Goal: Task Accomplishment & Management: Complete application form

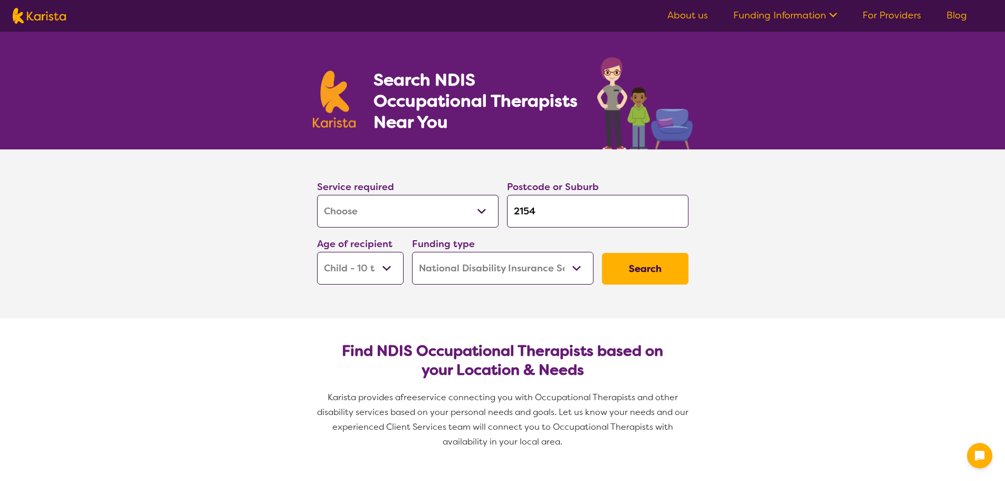
select select "[MEDICAL_DATA]"
select select "CH"
select select "NDIS"
select select "[MEDICAL_DATA]"
select select "CH"
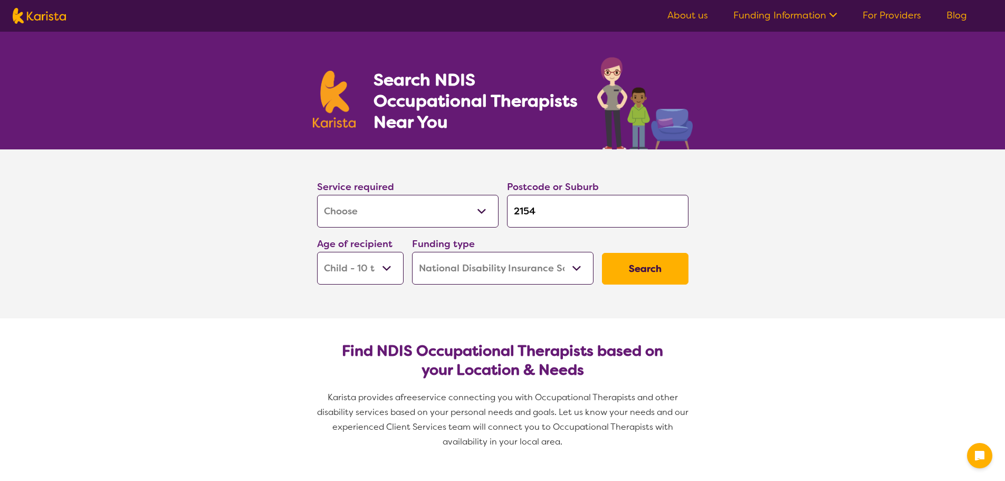
select select "NDIS"
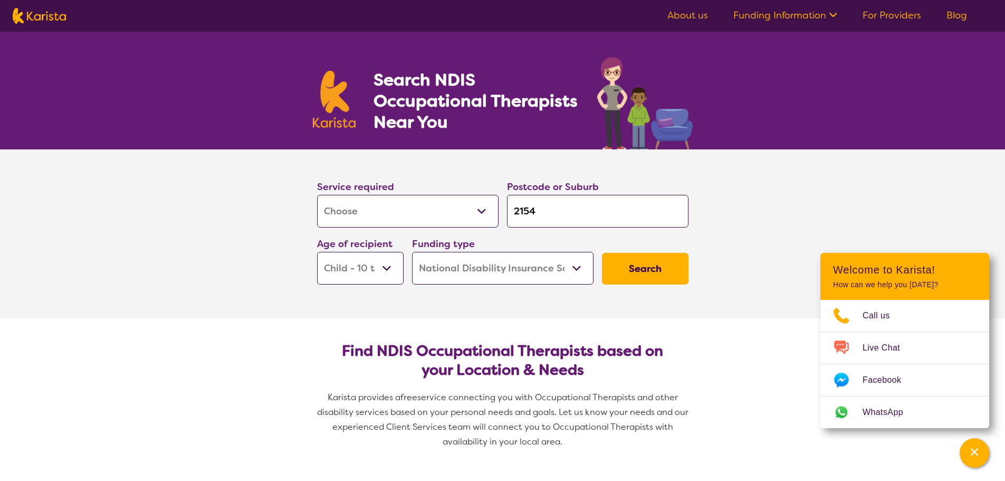
click at [522, 213] on input "2154" at bounding box center [598, 211] width 182 height 33
click at [542, 209] on input "2154" at bounding box center [598, 211] width 182 height 33
type input "215"
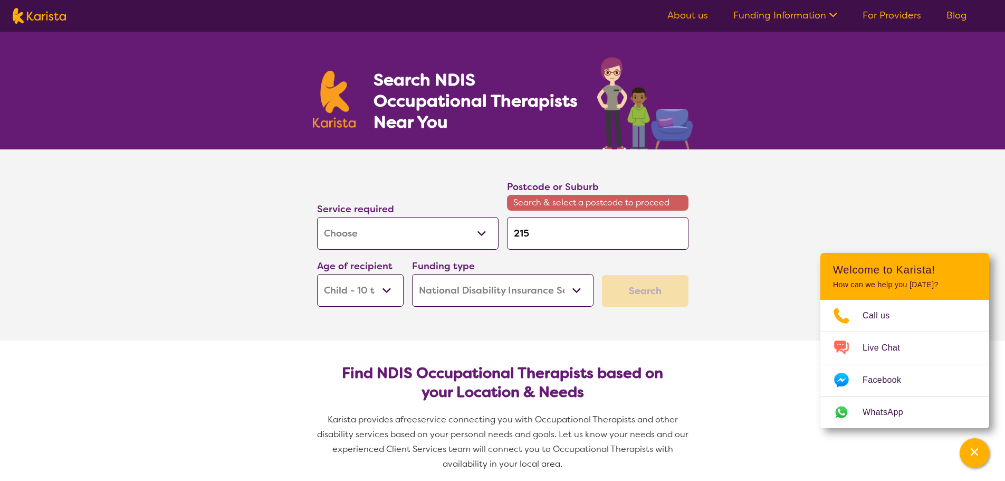
type input "21"
type input "2"
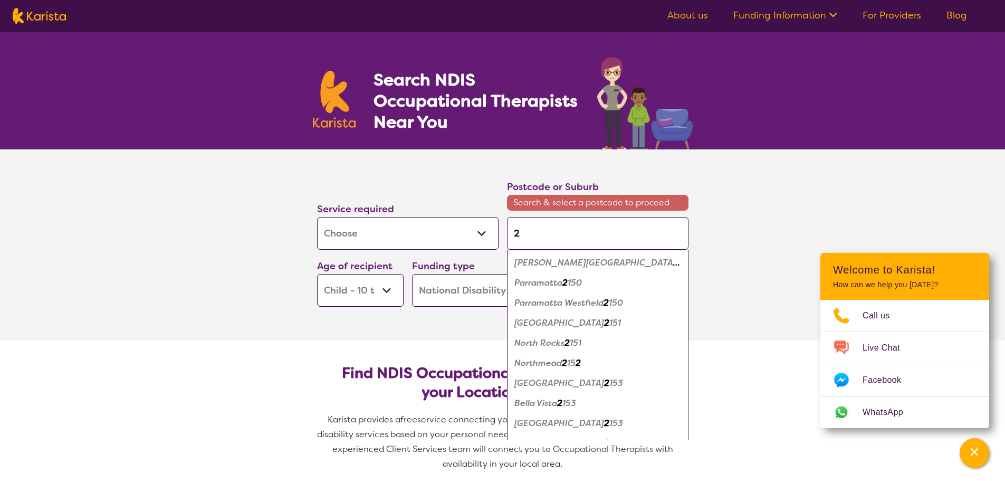
type input "24"
type input "244"
type input "2440"
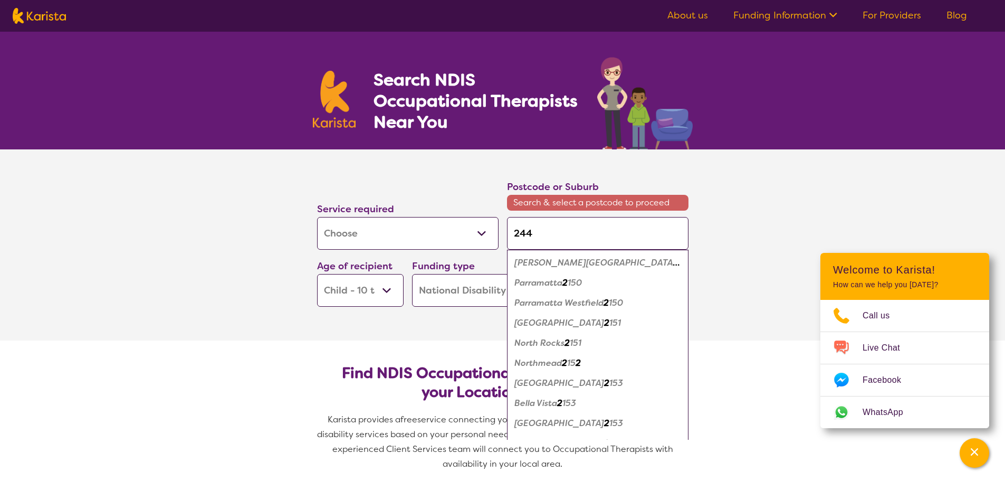
type input "2440"
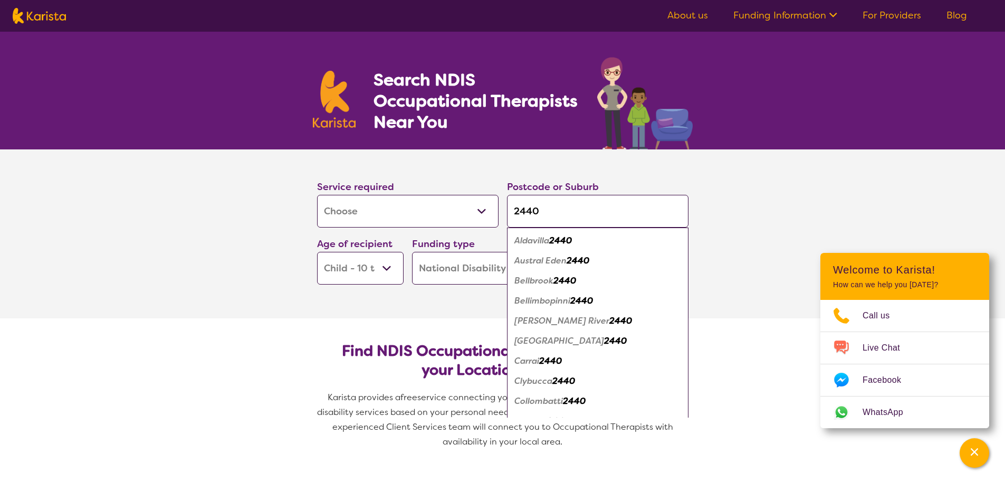
type input "2440"
click at [568, 280] on em "2440" at bounding box center [565, 280] width 23 height 11
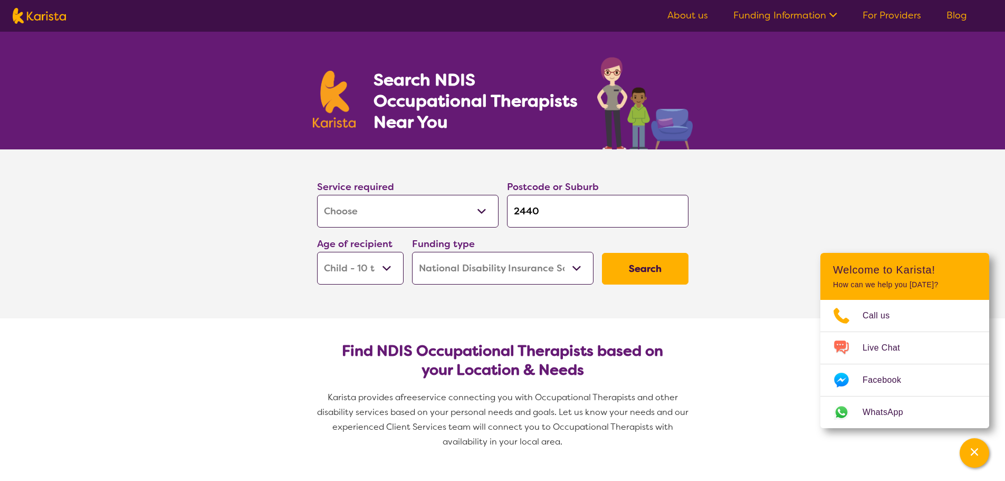
click at [389, 268] on select "Early Childhood - 0 to 9 Child - 10 to 11 Adolescent - 12 to 17 Adult - 18 to 6…" at bounding box center [360, 268] width 87 height 33
select select "AD"
click at [317, 252] on select "Early Childhood - 0 to 9 Child - 10 to 11 Adolescent - 12 to 17 Adult - 18 to 6…" at bounding box center [360, 268] width 87 height 33
select select "AD"
click at [577, 267] on select "Home Care Package (HCP) National Disability Insurance Scheme (NDIS) I don't know" at bounding box center [503, 268] width 182 height 33
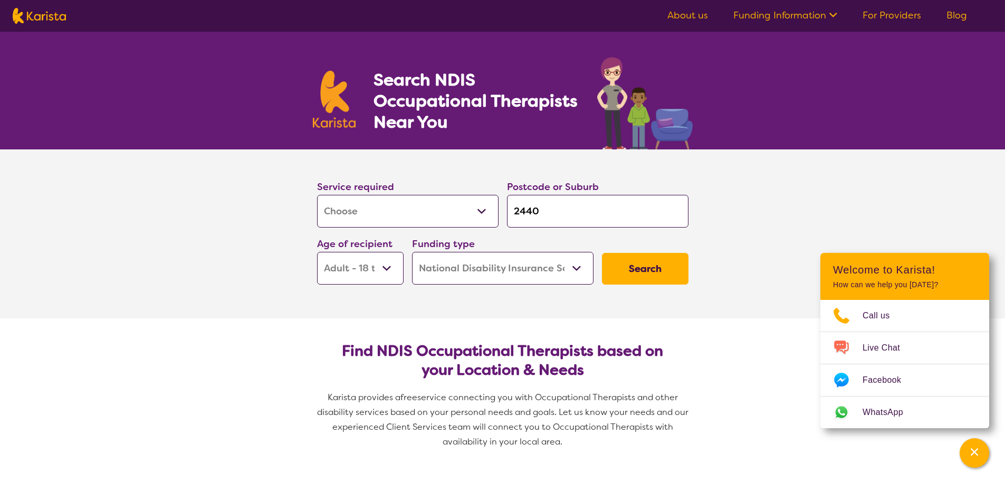
click at [412, 252] on select "Home Care Package (HCP) National Disability Insurance Scheme (NDIS) I don't know" at bounding box center [503, 268] width 182 height 33
click at [642, 272] on button "Search" at bounding box center [645, 269] width 87 height 32
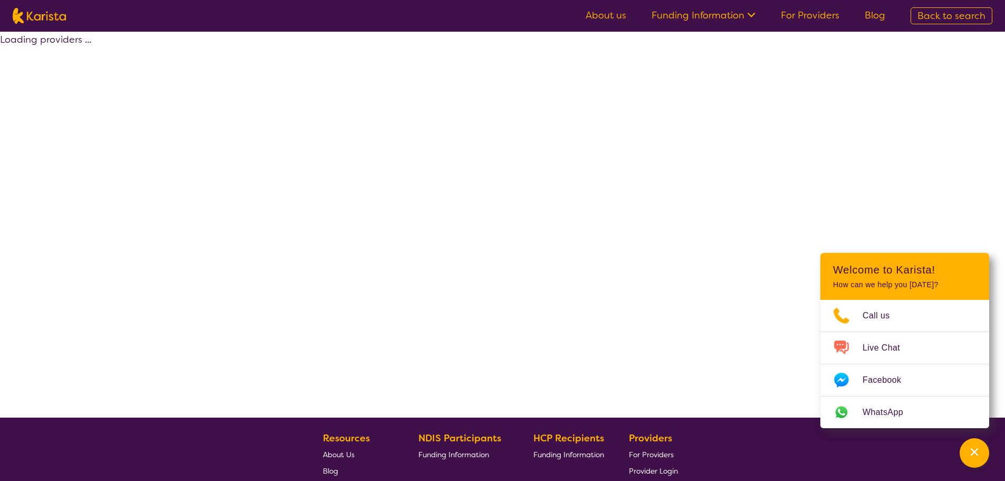
select select "by_score"
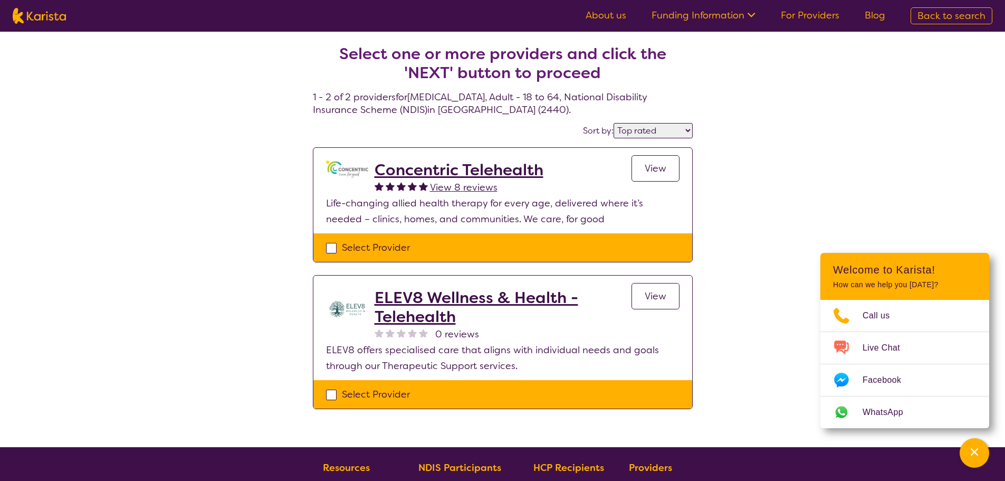
click at [650, 174] on span "View" at bounding box center [656, 168] width 22 height 13
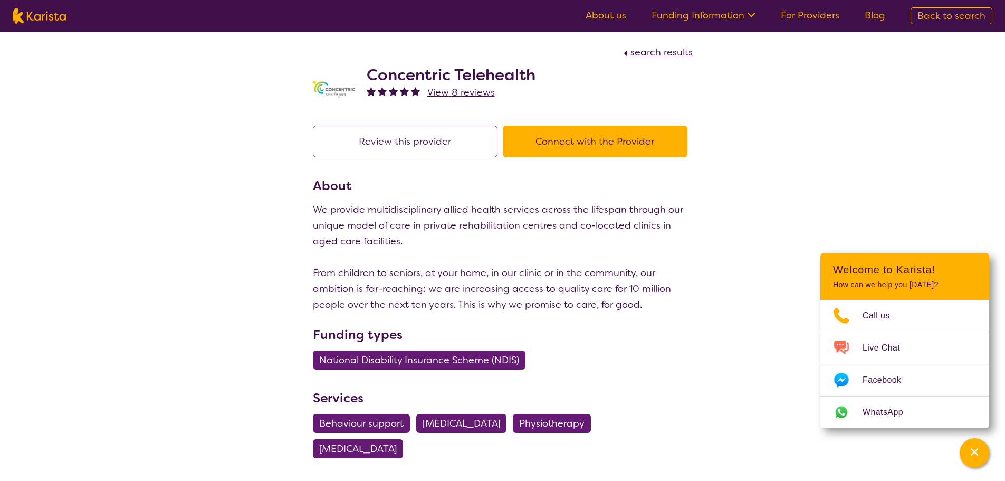
select select "by_score"
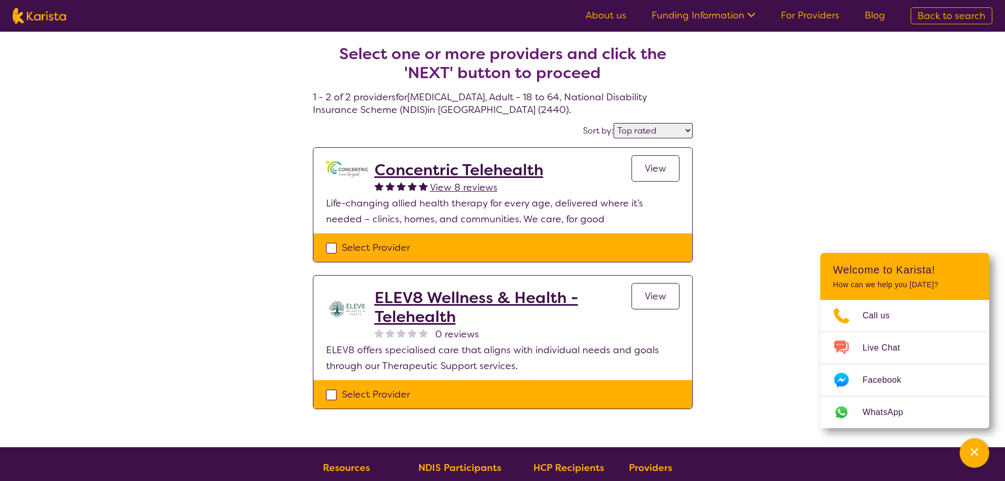
click at [397, 299] on h2 "ELEV8 Wellness & Health - Telehealth" at bounding box center [503, 307] width 257 height 38
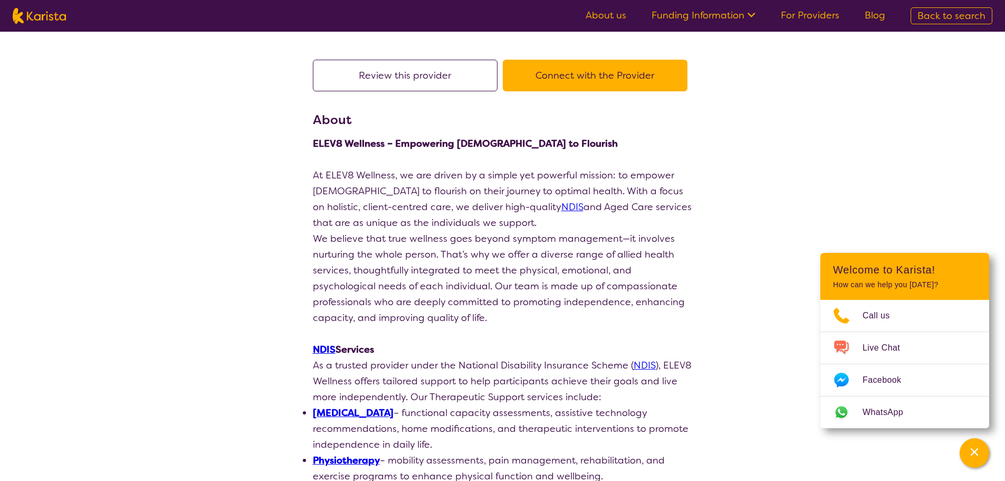
scroll to position [53, 0]
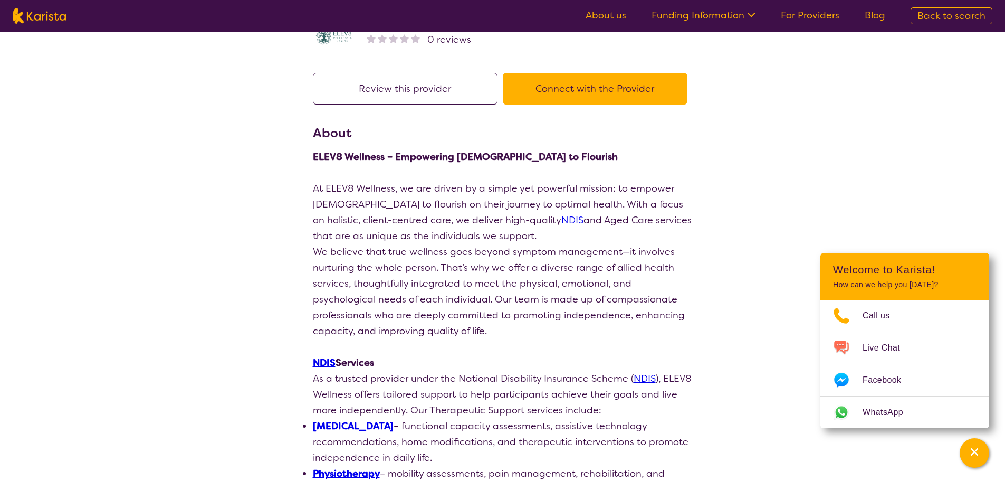
click at [566, 93] on button "Connect with the Provider" at bounding box center [595, 89] width 185 height 32
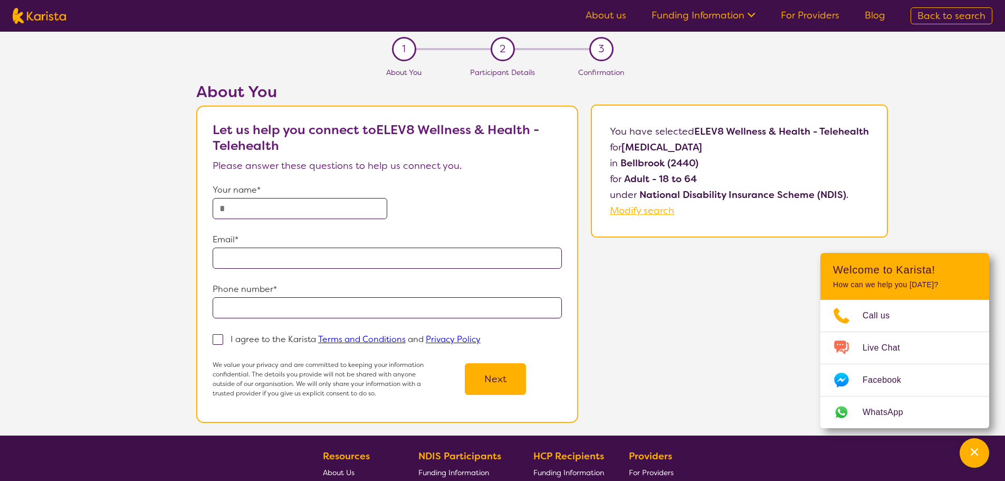
click at [249, 208] on input "text" at bounding box center [300, 208] width 175 height 21
type input "**********"
click at [230, 259] on input "email" at bounding box center [387, 257] width 349 height 21
type input "**********"
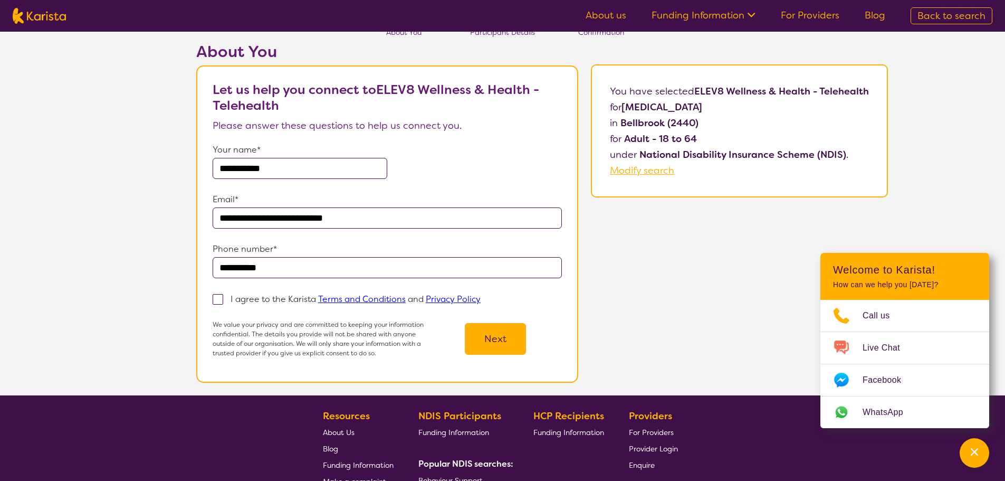
scroll to position [106, 0]
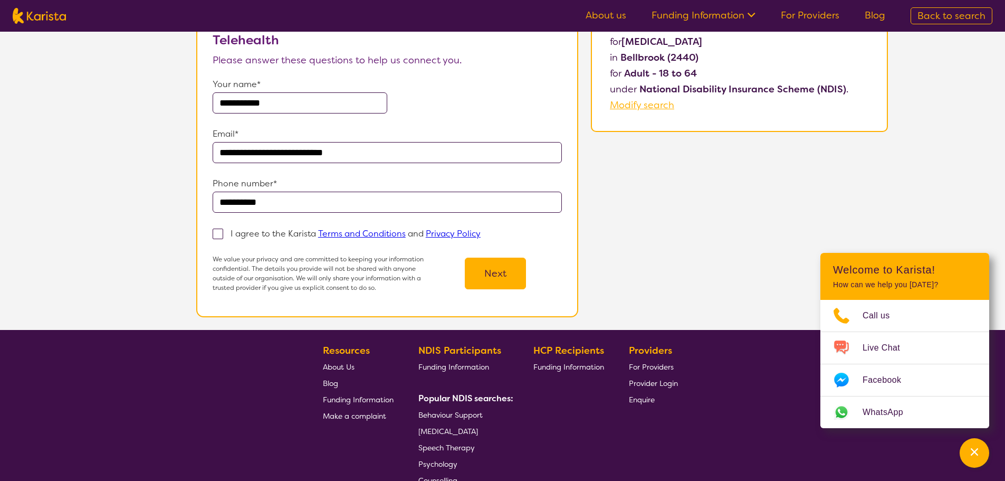
click at [221, 235] on span at bounding box center [218, 233] width 11 height 11
click at [481, 235] on input "I agree to the Karista Terms and Conditions and Privacy Policy" at bounding box center [484, 233] width 7 height 7
checkbox input "true"
click at [500, 282] on button "Next" at bounding box center [495, 274] width 61 height 32
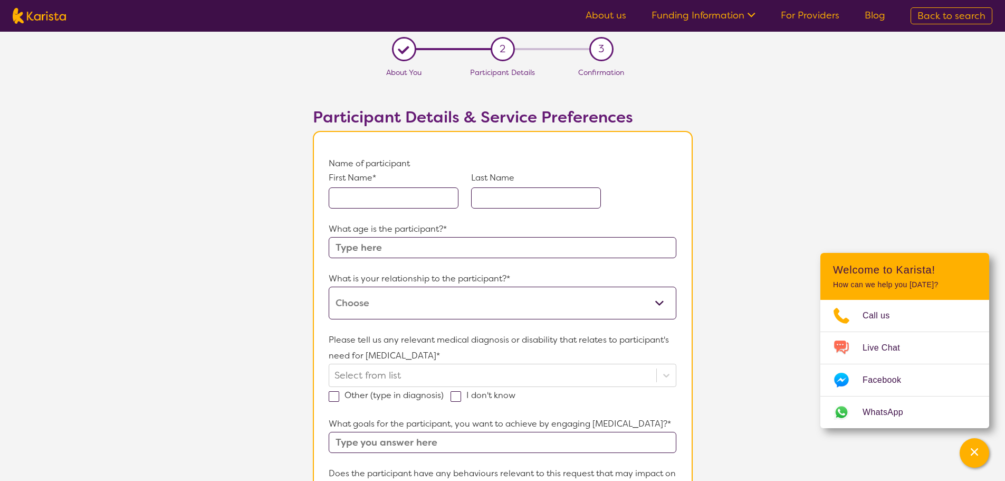
click at [356, 201] on input "text" at bounding box center [394, 197] width 130 height 21
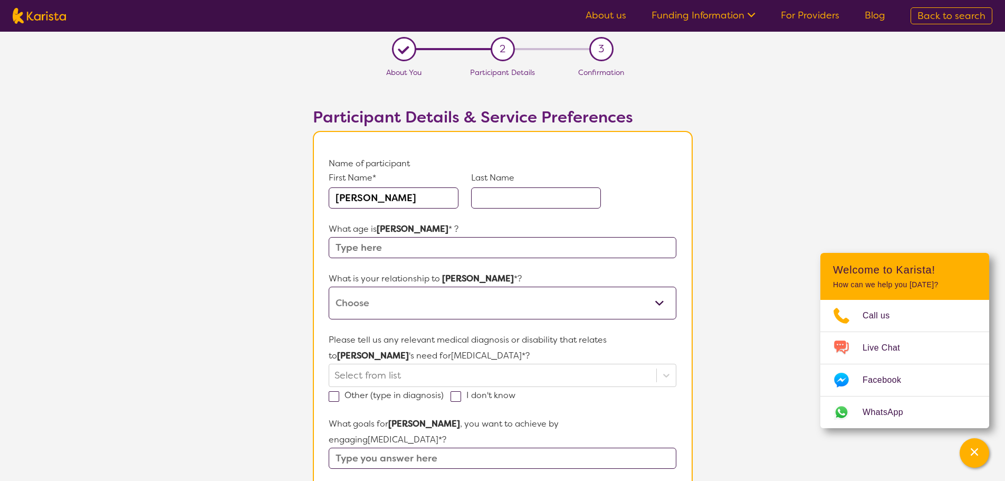
type input "[PERSON_NAME]"
click at [500, 196] on input "text" at bounding box center [536, 197] width 130 height 21
click at [495, 197] on input "perceval" at bounding box center [536, 197] width 130 height 21
type input "Perceval"
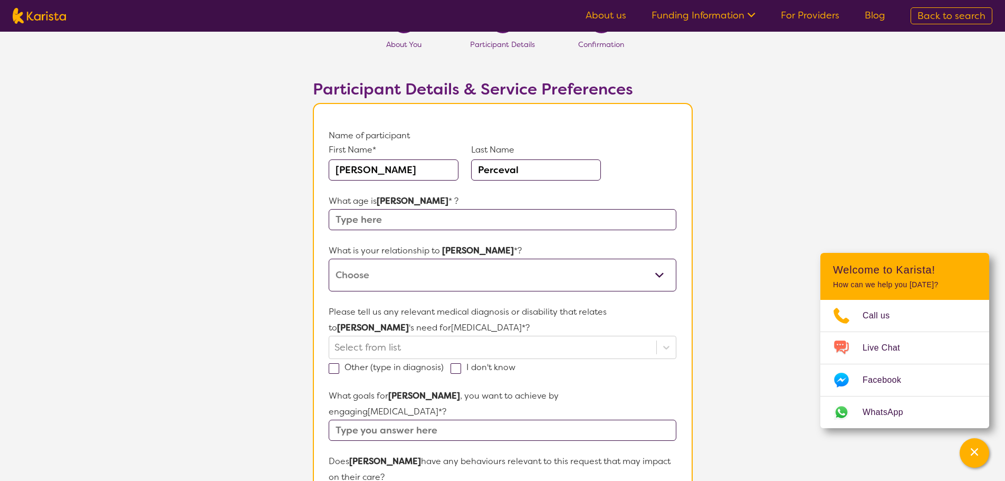
scroll to position [53, 0]
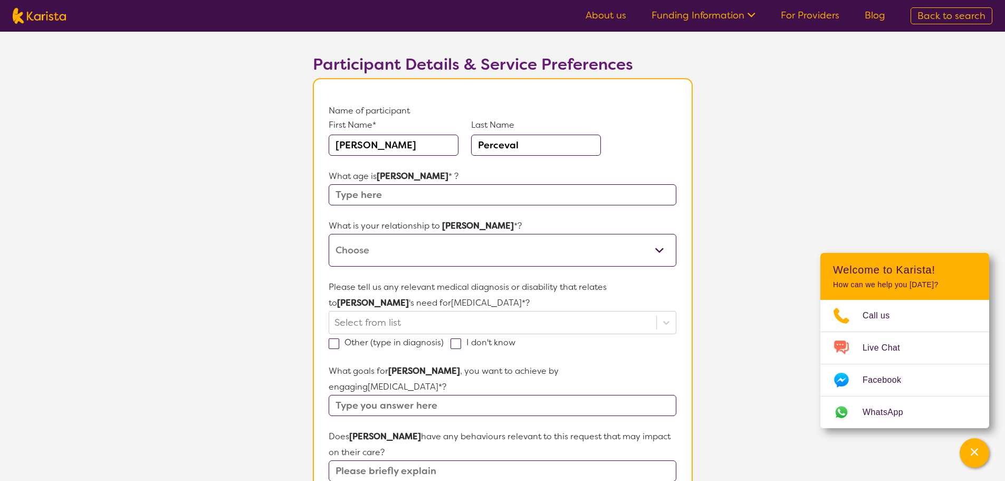
click at [365, 197] on input "text" at bounding box center [502, 194] width 347 height 21
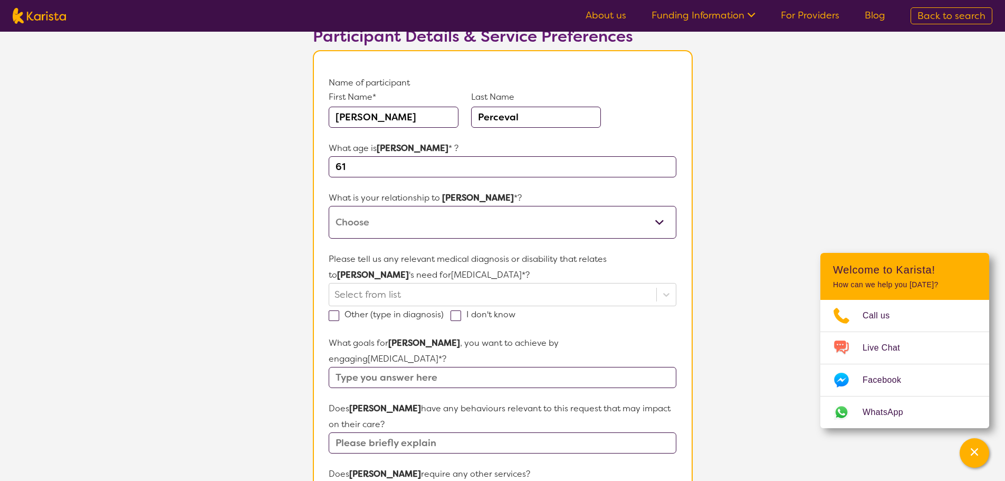
scroll to position [106, 0]
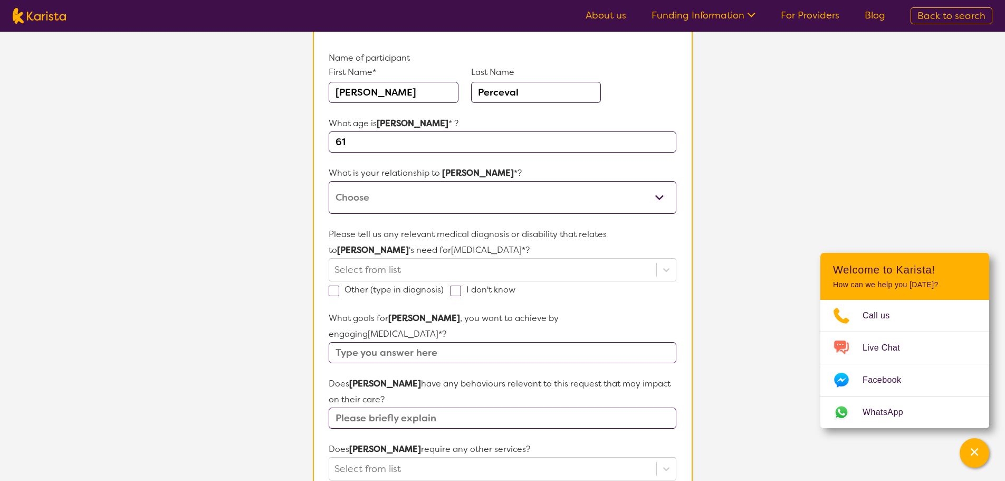
type input "61"
drag, startPoint x: 659, startPoint y: 195, endPoint x: 642, endPoint y: 195, distance: 16.9
click at [659, 195] on select "This request is for myself I am their parent I am their child I am their spouse…" at bounding box center [502, 197] width 347 height 33
select select "I am their Support Coordinator"
click at [329, 181] on select "This request is for myself I am their parent I am their child I am their spouse…" at bounding box center [502, 197] width 347 height 33
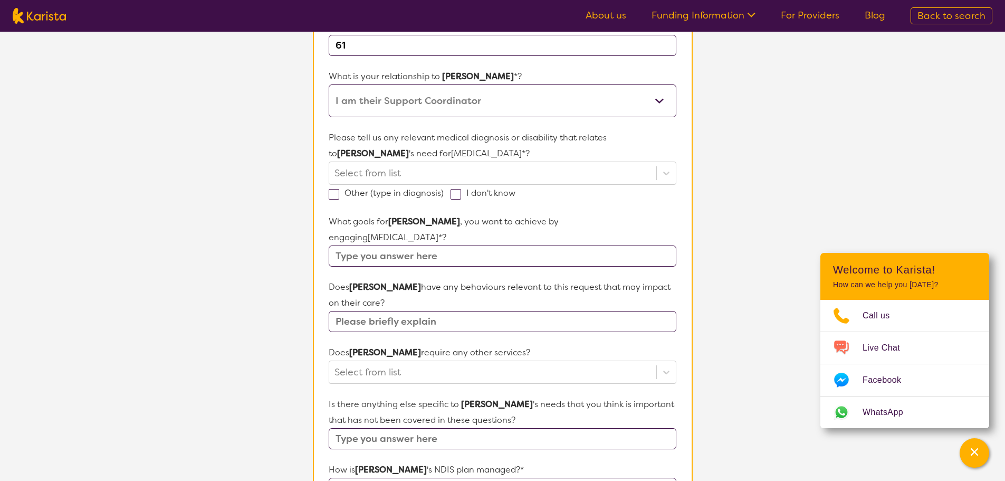
scroll to position [211, 0]
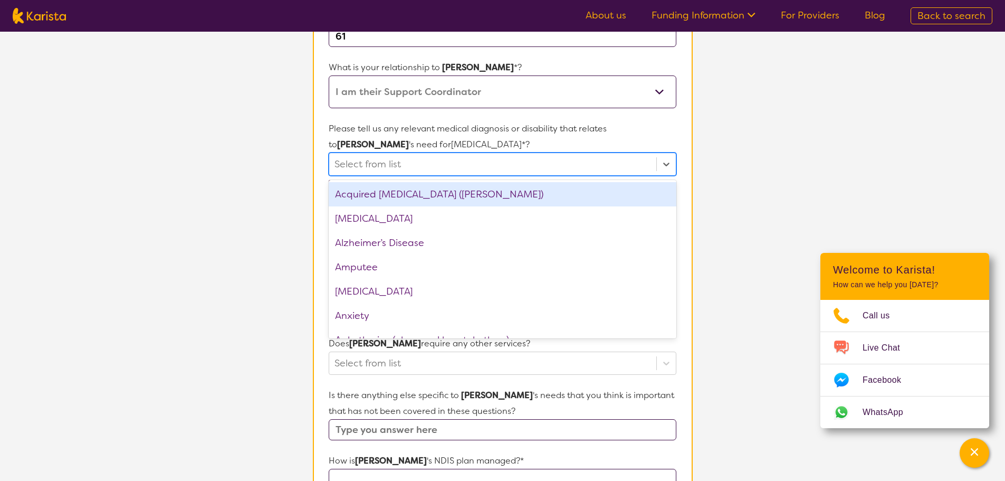
click at [399, 159] on div at bounding box center [493, 164] width 316 height 18
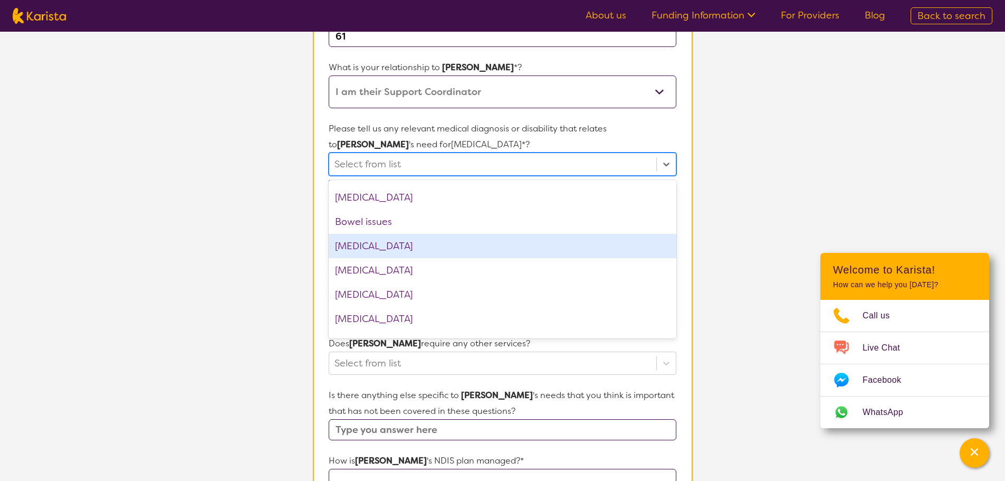
scroll to position [0, 0]
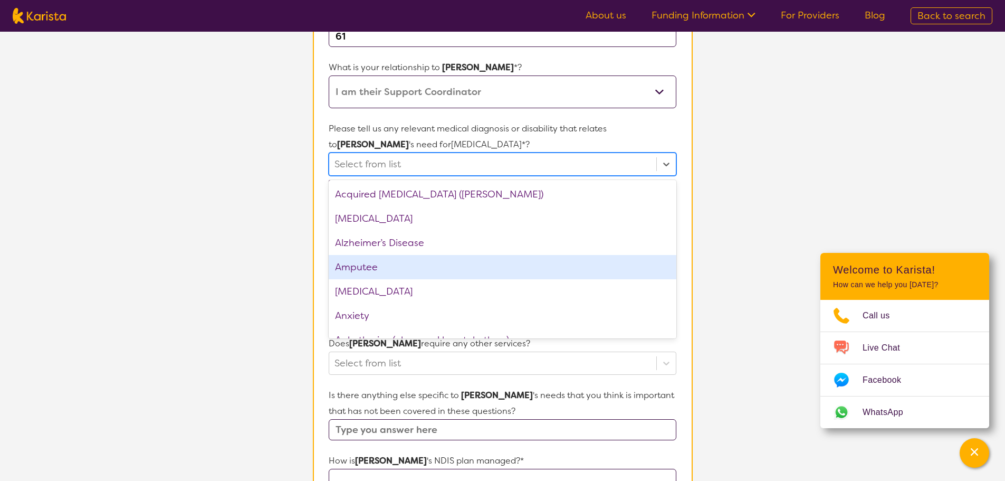
click at [369, 271] on div "Amputee" at bounding box center [502, 267] width 347 height 24
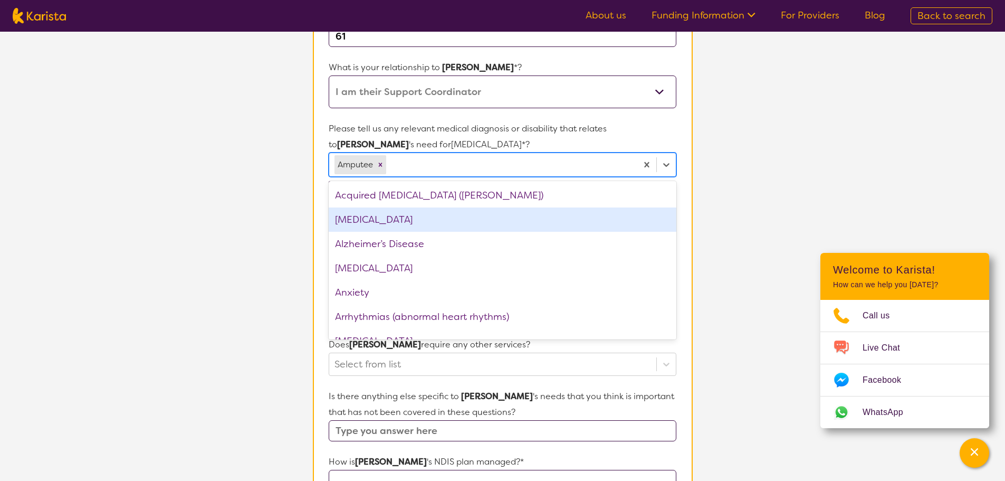
click at [790, 175] on section "L About You 2 Participant Details 3 Confirmation Participant Details & Service …" at bounding box center [502, 294] width 1005 height 947
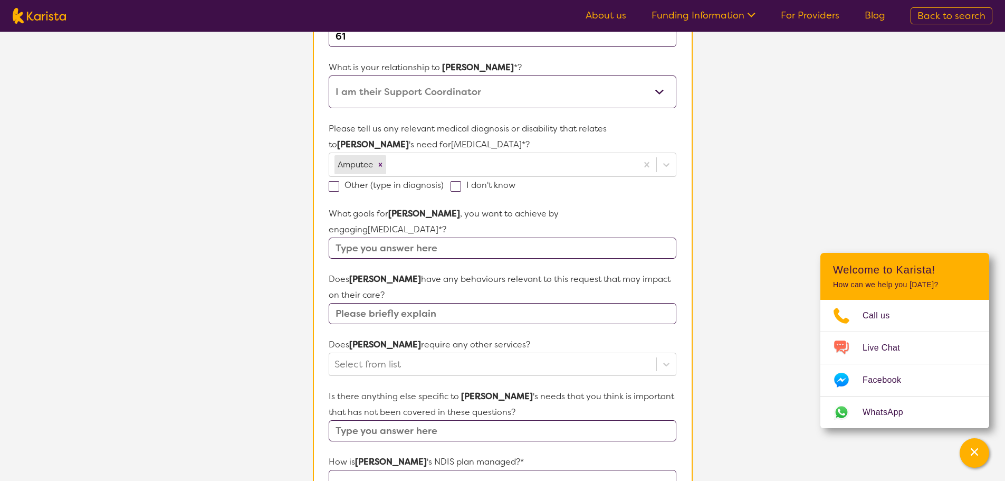
click at [356, 237] on input "text" at bounding box center [502, 247] width 347 height 21
drag, startPoint x: 443, startPoint y: 233, endPoint x: 333, endPoint y: 231, distance: 110.3
click at [333, 237] on input "text" at bounding box center [502, 247] width 347 height 21
drag, startPoint x: 338, startPoint y: 232, endPoint x: 488, endPoint y: 235, distance: 149.9
click at [470, 237] on input "text" at bounding box center [502, 247] width 347 height 21
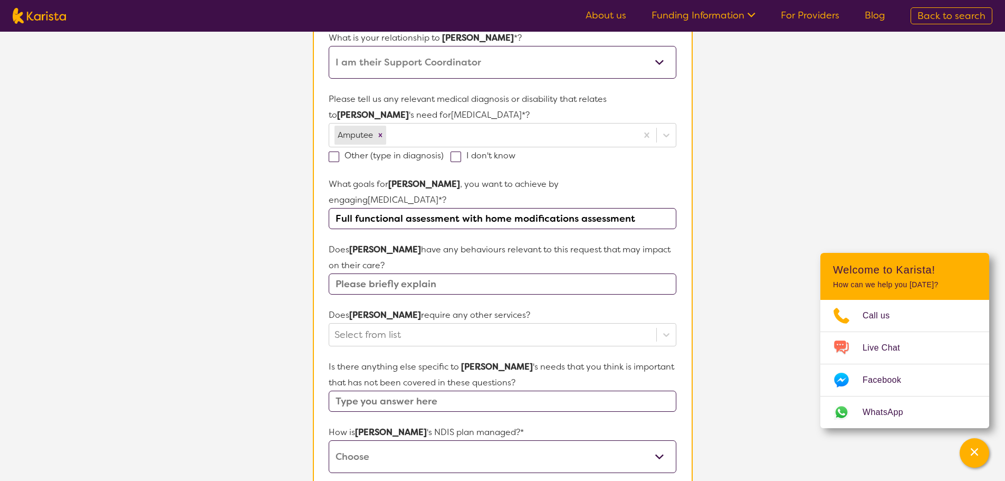
scroll to position [264, 0]
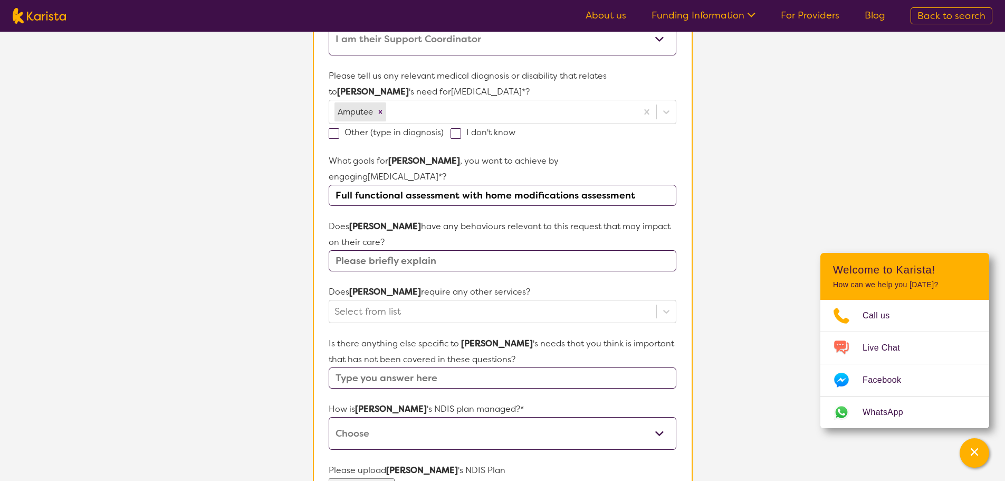
type input "Full functional assessment with home modifications assessment"
click at [341, 250] on input "text" at bounding box center [502, 260] width 347 height 21
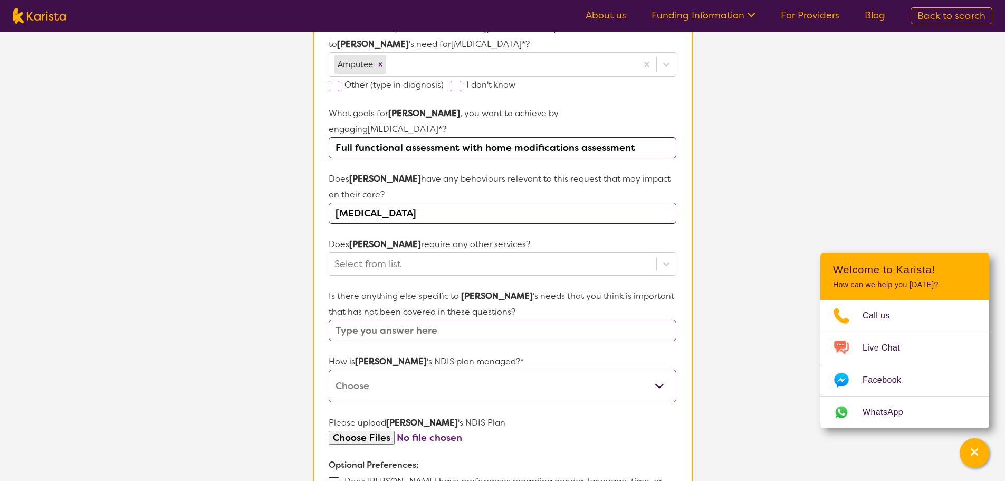
scroll to position [317, 0]
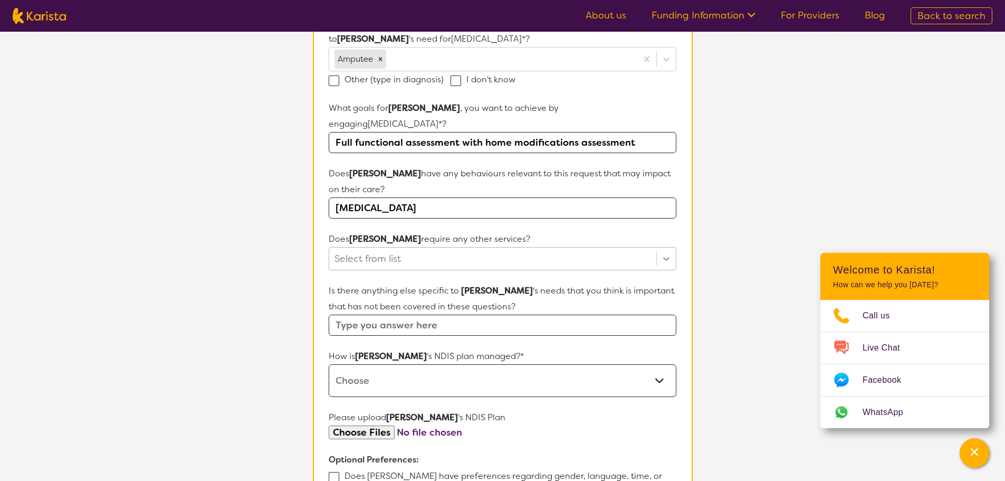
type input "[MEDICAL_DATA]"
click at [668, 257] on icon at bounding box center [666, 259] width 6 height 4
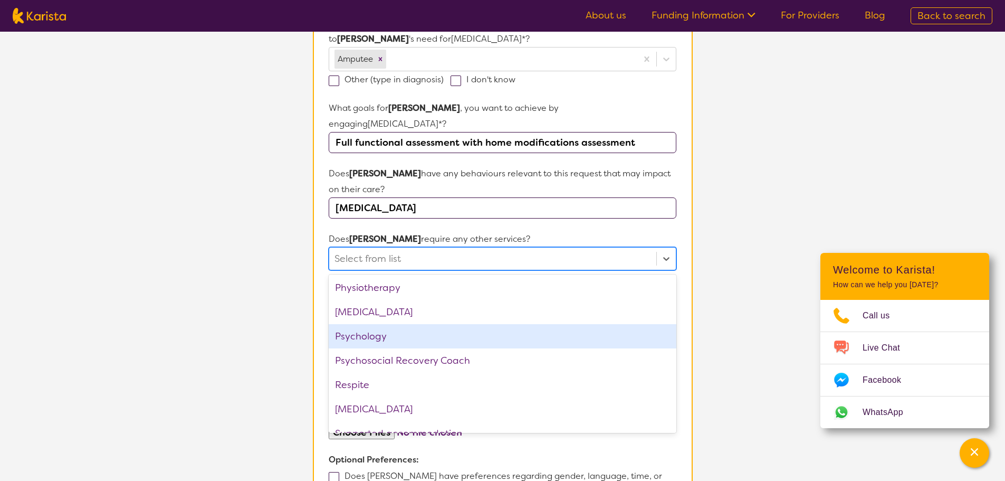
scroll to position [356, 0]
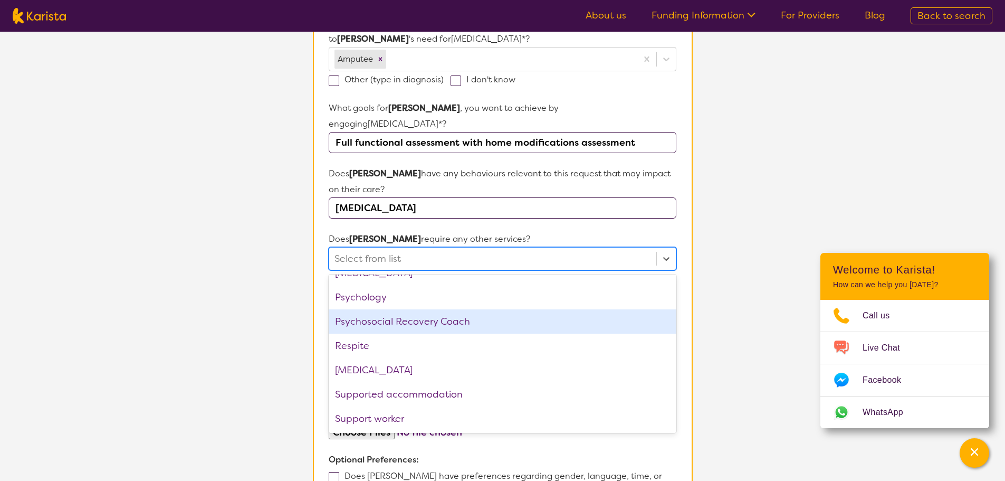
drag, startPoint x: 753, startPoint y: 211, endPoint x: 749, endPoint y: 186, distance: 25.7
click at [753, 207] on section "L About You 2 Participant Details 3 Confirmation Participant Details & Service …" at bounding box center [502, 188] width 1005 height 947
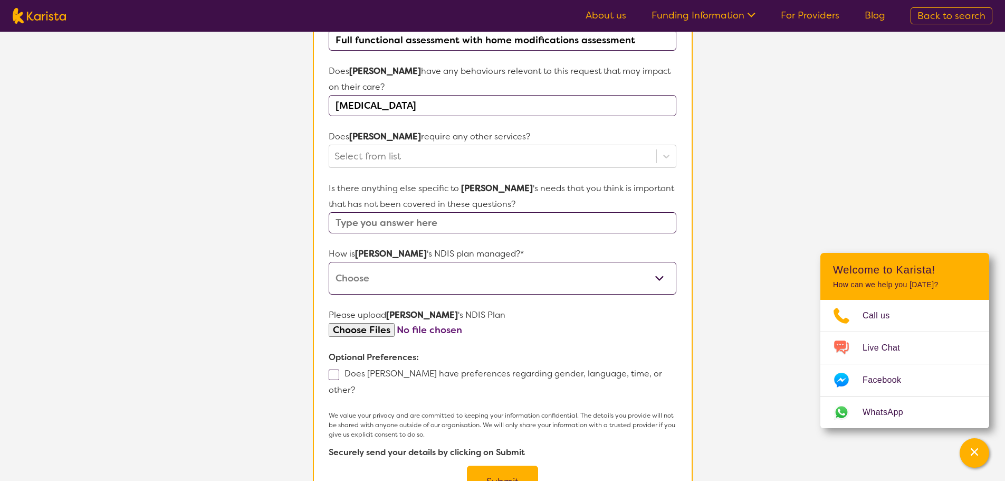
scroll to position [422, 0]
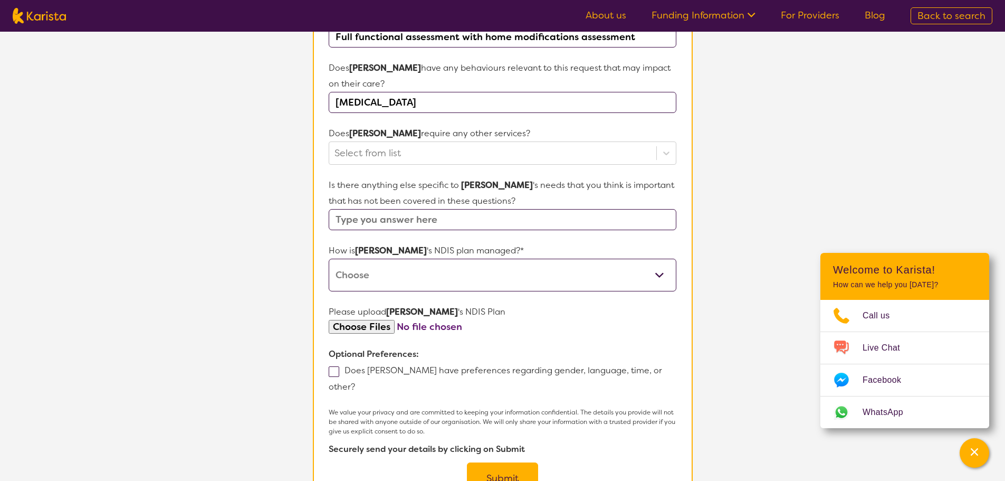
click at [339, 209] on input "text" at bounding box center [502, 219] width 347 height 21
type input "continuing support session if applicable"
click at [376, 259] on select "Self-managed NDIS plan Managed by a registered plan management provider (not th…" at bounding box center [502, 275] width 347 height 33
select select "Plan Managed"
click at [329, 259] on select "Self-managed NDIS plan Managed by a registered plan management provider (not th…" at bounding box center [502, 275] width 347 height 33
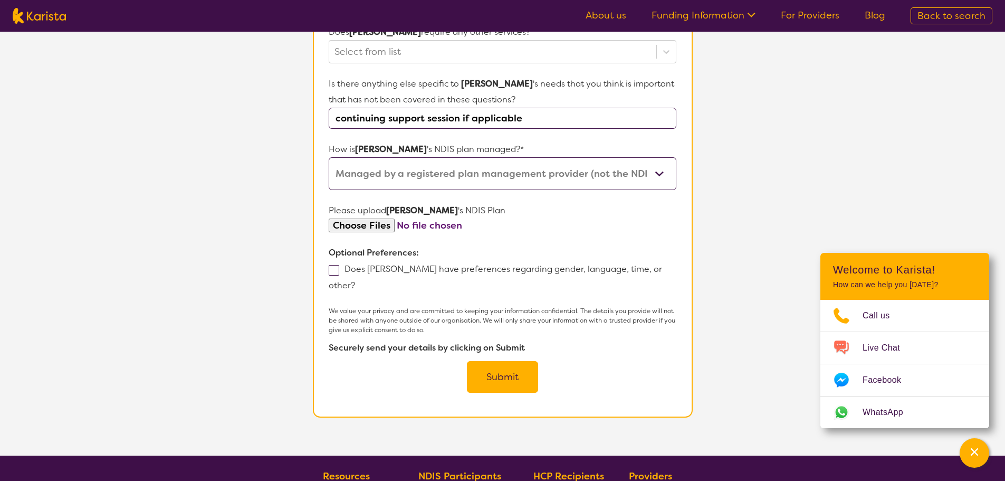
scroll to position [528, 0]
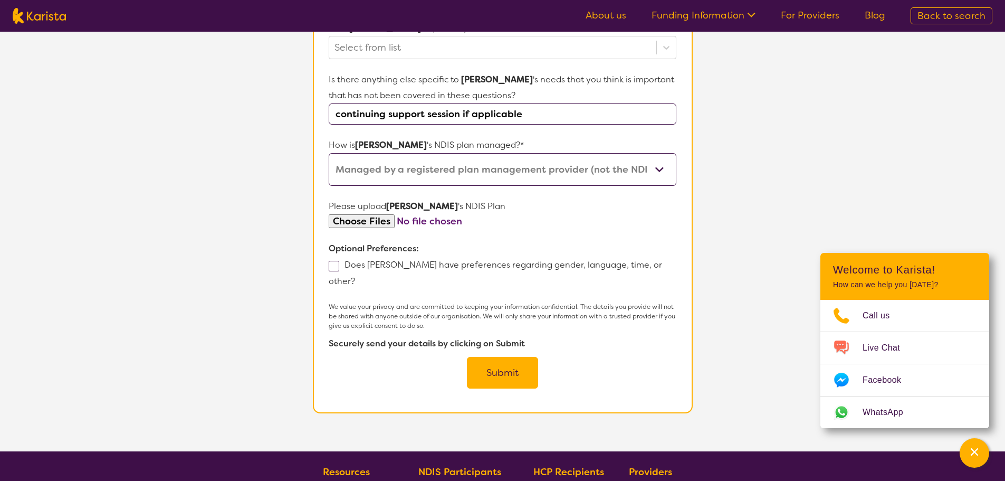
click at [499, 357] on button "Submit" at bounding box center [502, 373] width 71 height 32
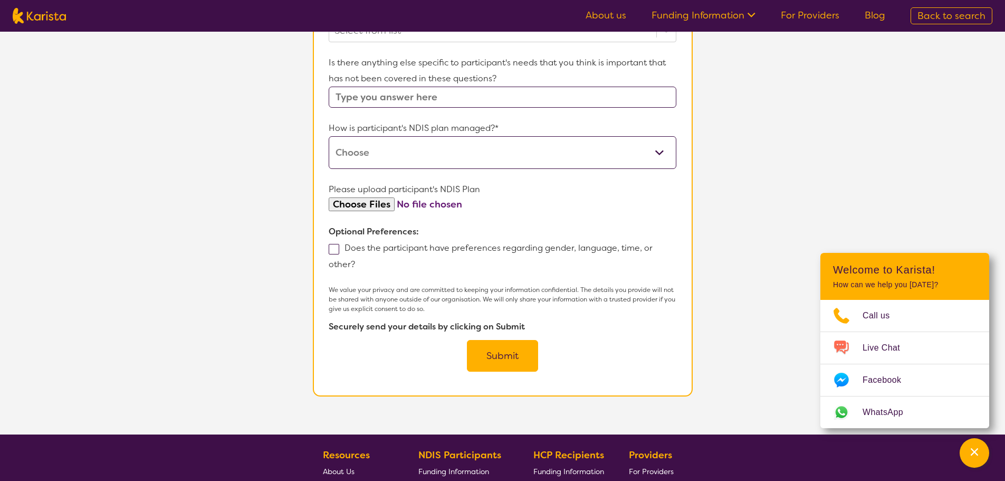
scroll to position [106, 0]
